Goal: Task Accomplishment & Management: Manage account settings

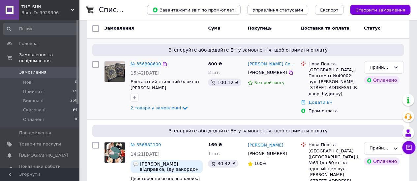
scroll to position [33, 0]
click at [143, 65] on link "№ 356898690" at bounding box center [145, 63] width 30 height 5
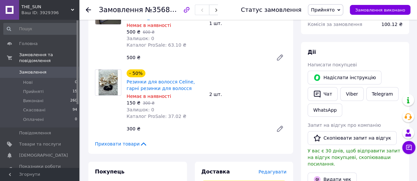
scroll to position [99, 0]
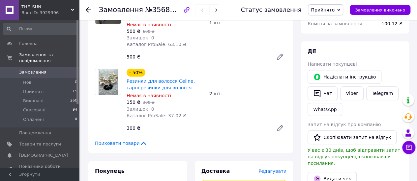
click at [122, 143] on span "Приховати товари" at bounding box center [121, 143] width 52 height 7
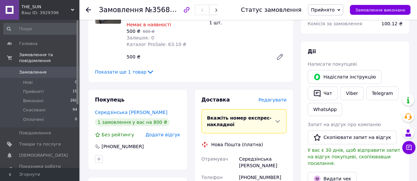
click at [135, 72] on span "Показати ще 1 товар" at bounding box center [124, 72] width 59 height 7
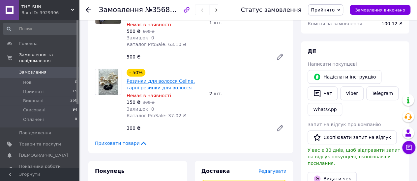
click at [142, 90] on link "Резинки для волосся Celine, гарні резинки для волосся" at bounding box center [160, 85] width 68 height 12
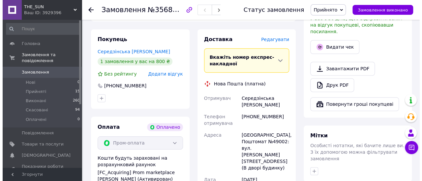
scroll to position [231, 0]
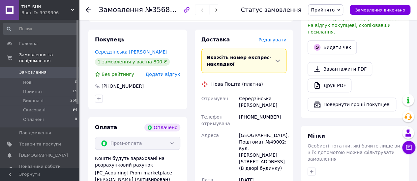
click at [271, 42] on span "Редагувати" at bounding box center [272, 39] width 28 height 5
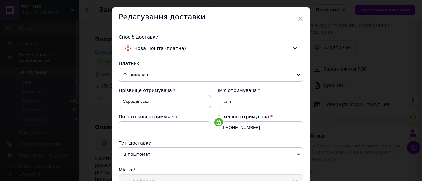
scroll to position [326, 0]
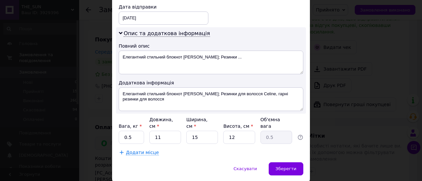
click at [339, 141] on div "× Редагування доставки Спосіб доставки Нова Пошта (платна) Платник Отримувач Ві…" at bounding box center [211, 90] width 422 height 181
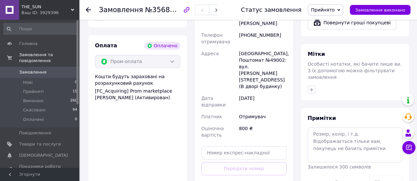
scroll to position [312, 0]
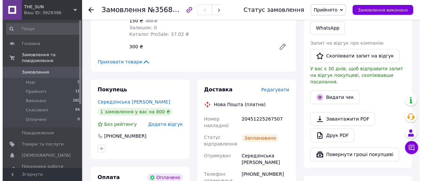
scroll to position [180, 0]
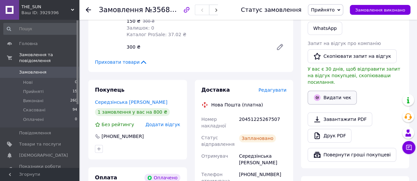
click at [329, 91] on button "Видати чек" at bounding box center [331, 98] width 49 height 14
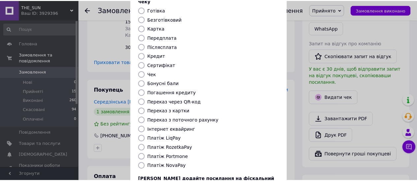
scroll to position [101, 0]
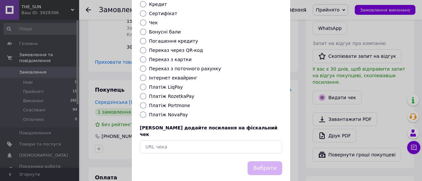
click at [179, 94] on label "Платіж RozetkaPay" at bounding box center [171, 96] width 45 height 5
click at [146, 93] on input "Платіж RozetkaPay" at bounding box center [143, 96] width 7 height 7
radio input "true"
click at [267, 162] on button "Вибрати" at bounding box center [264, 169] width 35 height 14
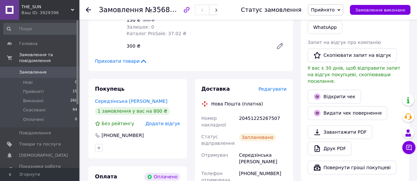
scroll to position [181, 0]
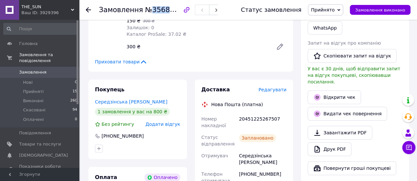
drag, startPoint x: 181, startPoint y: 11, endPoint x: 147, endPoint y: 12, distance: 33.6
click at [147, 12] on span "№356898690" at bounding box center [168, 10] width 47 height 8
copy span "356898690"
drag, startPoint x: 152, startPoint y: 97, endPoint x: 89, endPoint y: 102, distance: 62.8
click at [89, 102] on div "Покупець Середзінська [PERSON_NAME] 1 замовлення у вас на 800 ₴ Без рейтингу До…" at bounding box center [137, 120] width 98 height 80
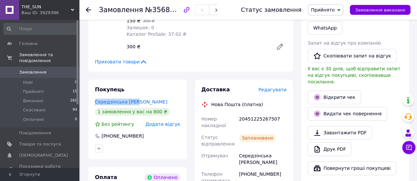
copy link "Середзінська [PERSON_NAME]"
click at [88, 14] on div at bounding box center [92, 10] width 13 height 20
click at [88, 10] on use at bounding box center [88, 9] width 5 height 5
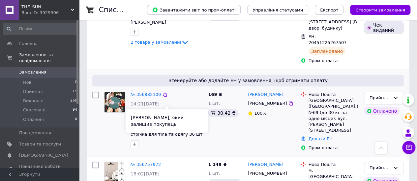
scroll to position [98, 0]
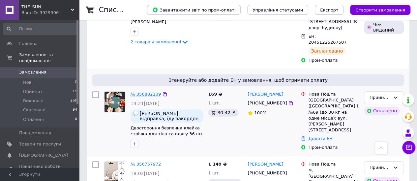
click at [137, 92] on link "№ 356882109" at bounding box center [145, 94] width 30 height 5
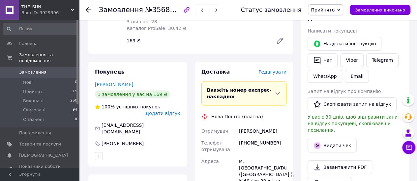
click at [276, 69] on span "Редагувати" at bounding box center [272, 71] width 28 height 5
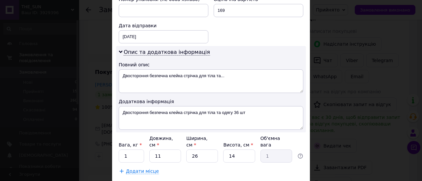
scroll to position [326, 0]
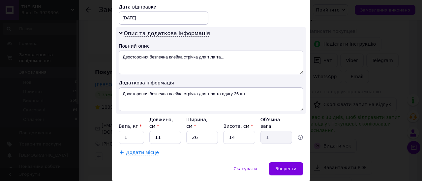
click at [349, 92] on div "× Редагування доставки Спосіб доставки Нова Пошта (платна) Платник Отримувач Ві…" at bounding box center [211, 90] width 422 height 181
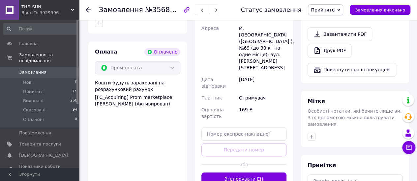
scroll to position [266, 0]
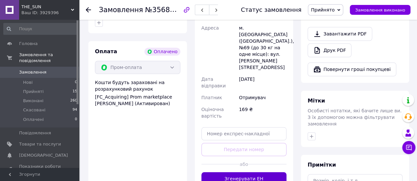
click at [243, 173] on button "Згенерувати ЕН" at bounding box center [243, 179] width 85 height 13
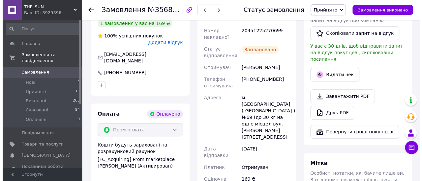
scroll to position [203, 0]
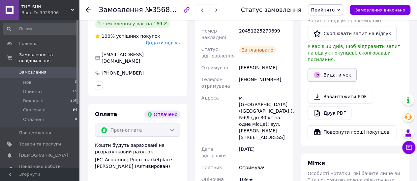
click at [327, 68] on button "Видати чек" at bounding box center [331, 75] width 49 height 14
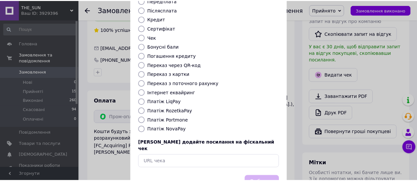
scroll to position [101, 0]
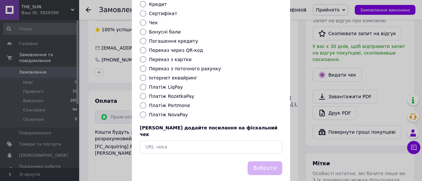
click at [178, 94] on label "Платіж RozetkaPay" at bounding box center [171, 96] width 45 height 5
click at [146, 93] on input "Платіж RozetkaPay" at bounding box center [143, 96] width 7 height 7
radio input "true"
click at [262, 162] on button "Вибрати" at bounding box center [264, 169] width 35 height 14
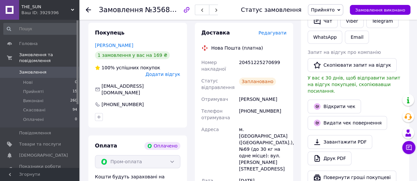
scroll to position [171, 0]
drag, startPoint x: 181, startPoint y: 10, endPoint x: 148, endPoint y: 11, distance: 33.0
click at [148, 11] on span "№356882109" at bounding box center [168, 10] width 47 height 8
copy span "356882109"
drag, startPoint x: 143, startPoint y: 41, endPoint x: 86, endPoint y: 38, distance: 57.4
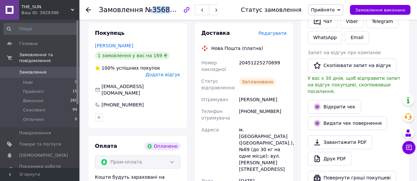
click at [86, 38] on div "Покупець [PERSON_NAME] 1 замовлення у вас на 169 ₴ 100% успішних покупок Додати…" at bounding box center [137, 145] width 106 height 245
copy link "[PERSON_NAME]"
click at [88, 9] on icon at bounding box center [88, 9] width 5 height 5
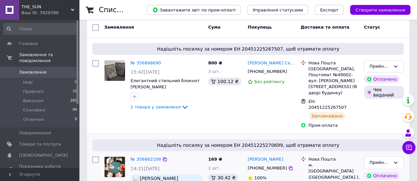
scroll to position [33, 0]
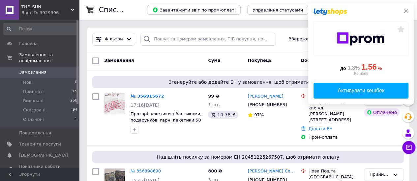
click at [404, 11] on icon at bounding box center [405, 11] width 5 height 5
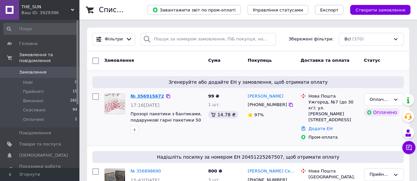
click at [140, 94] on link "№ 356915672" at bounding box center [147, 96] width 34 height 5
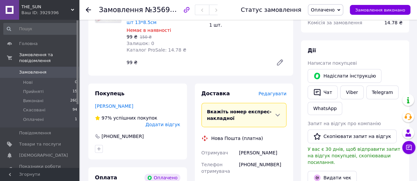
click at [271, 97] on span "Редагувати" at bounding box center [272, 93] width 28 height 5
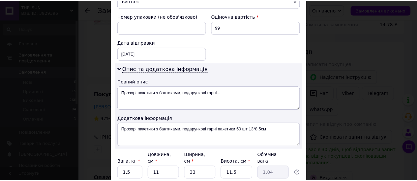
scroll to position [326, 0]
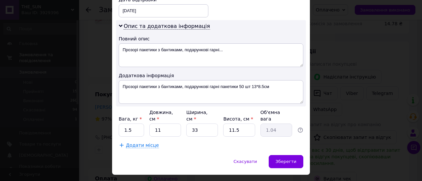
click at [314, 134] on div "× Редагування доставки Спосіб доставки Нова Пошта (платна) Платник Отримувач Ві…" at bounding box center [211, 90] width 422 height 181
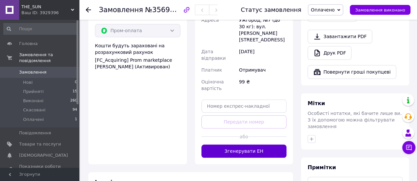
scroll to position [264, 0]
click at [270, 145] on button "Згенерувати ЕН" at bounding box center [243, 151] width 85 height 13
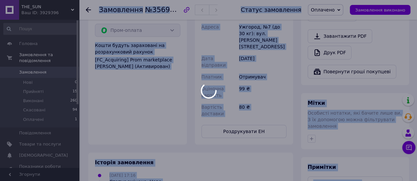
drag, startPoint x: 181, startPoint y: 10, endPoint x: 173, endPoint y: 11, distance: 8.0
click at [174, 11] on div "Замовлення №356915672" at bounding box center [158, 9] width 119 height 11
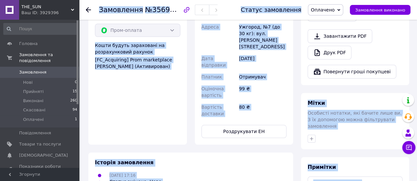
click at [173, 11] on span "№356915672" at bounding box center [168, 10] width 47 height 8
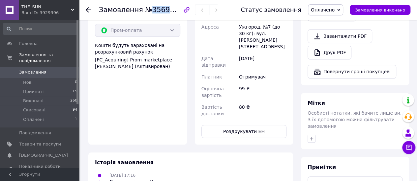
drag, startPoint x: 147, startPoint y: 10, endPoint x: 180, endPoint y: 13, distance: 33.4
click at [180, 13] on span "№356915672" at bounding box center [168, 10] width 47 height 8
copy span "356915672"
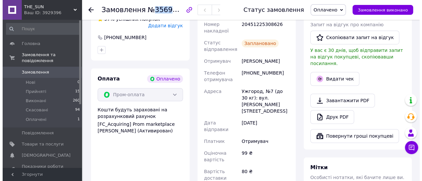
scroll to position [198, 0]
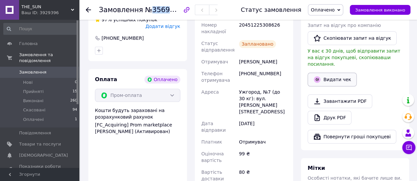
click at [316, 76] on icon "button" at bounding box center [317, 79] width 7 height 7
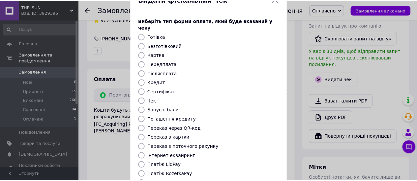
scroll to position [101, 0]
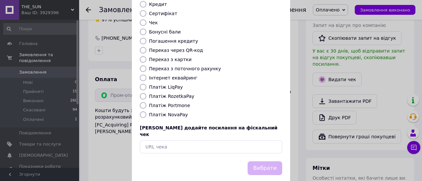
click at [175, 94] on label "Платіж RozetkaPay" at bounding box center [171, 96] width 45 height 5
click at [146, 93] on input "Платіж RozetkaPay" at bounding box center [143, 96] width 7 height 7
radio input "true"
click at [266, 162] on button "Вибрати" at bounding box center [264, 169] width 35 height 14
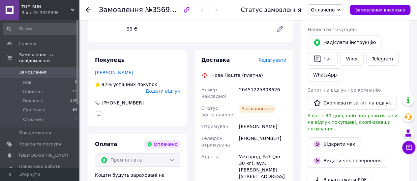
scroll to position [133, 0]
drag, startPoint x: 120, startPoint y: 75, endPoint x: 94, endPoint y: 73, distance: 26.4
click at [94, 73] on div "Покупець Ваць Надія 97% успішних покупок Додати відгук +380664898216" at bounding box center [137, 88] width 98 height 76
copy link "Ваць Надія"
